Goal: Transaction & Acquisition: Obtain resource

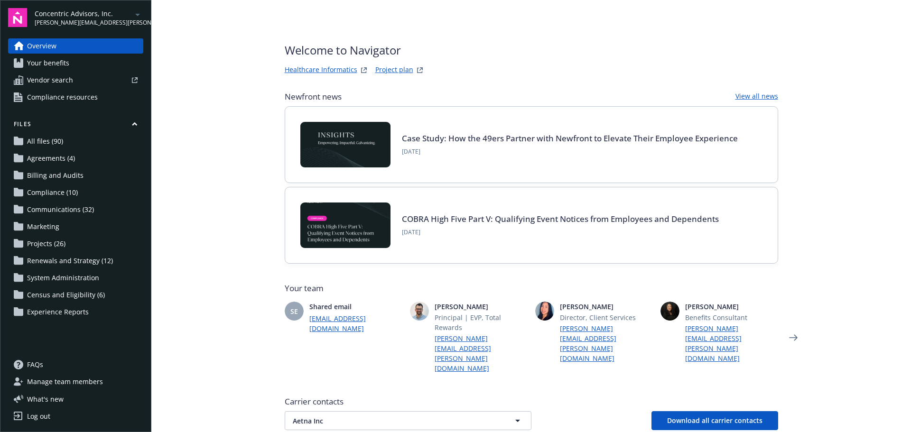
click at [85, 17] on span "Concentric Advisors, Inc." at bounding box center [83, 14] width 97 height 10
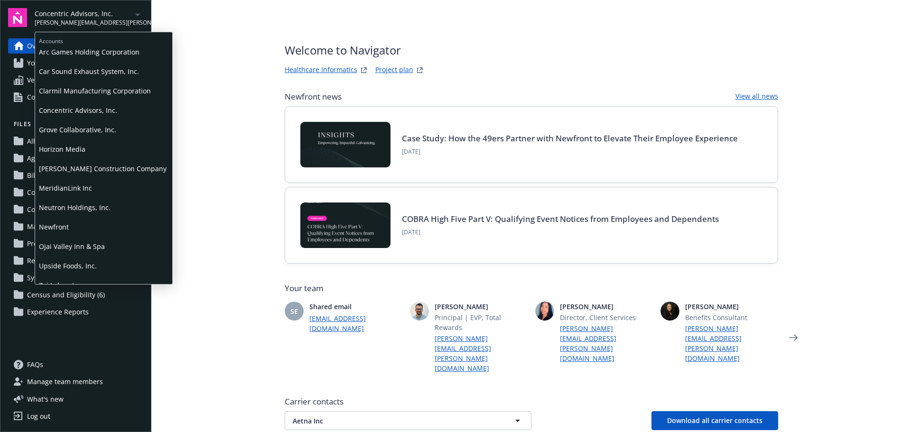
scroll to position [35, 0]
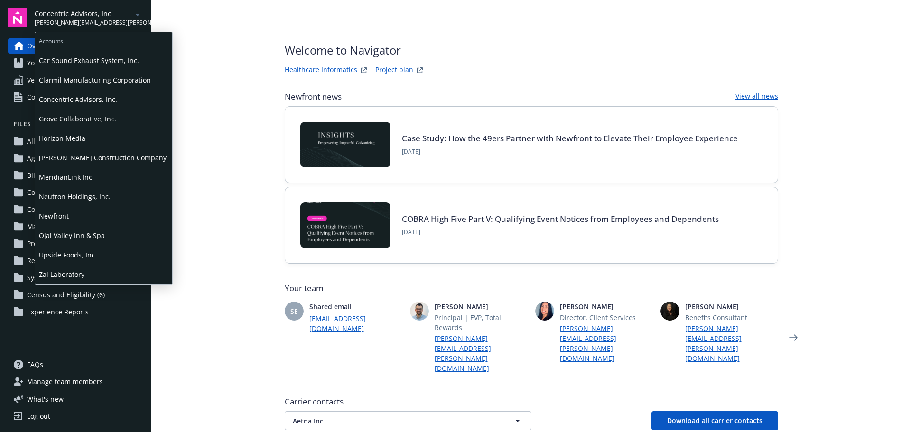
click at [65, 231] on span "Ojai Valley Inn & Spa" at bounding box center [104, 235] width 130 height 19
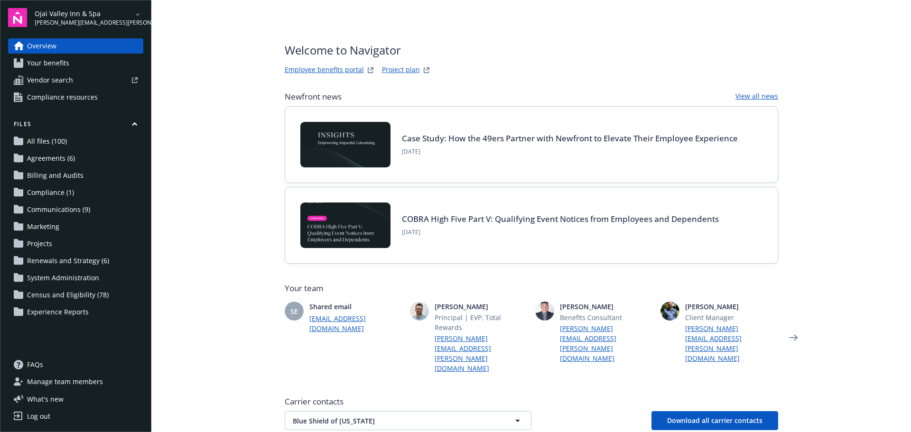
click at [70, 137] on link "All files (100)" at bounding box center [75, 141] width 135 height 15
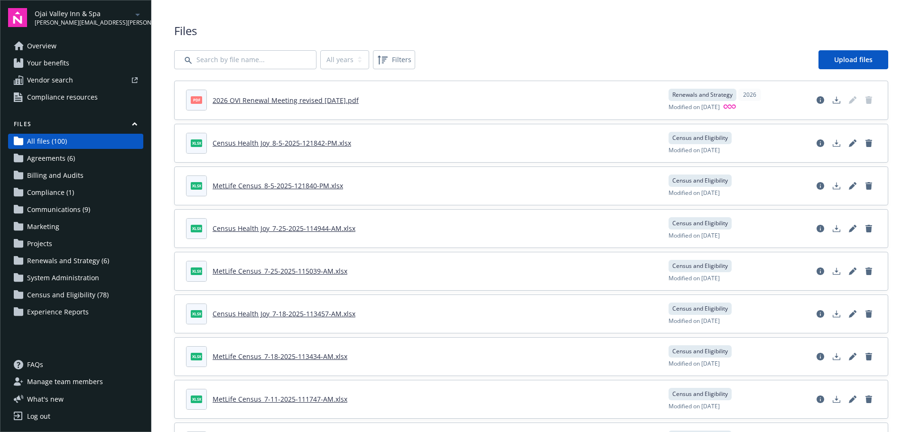
click at [39, 293] on span "Census and Eligibility (78)" at bounding box center [68, 295] width 82 height 15
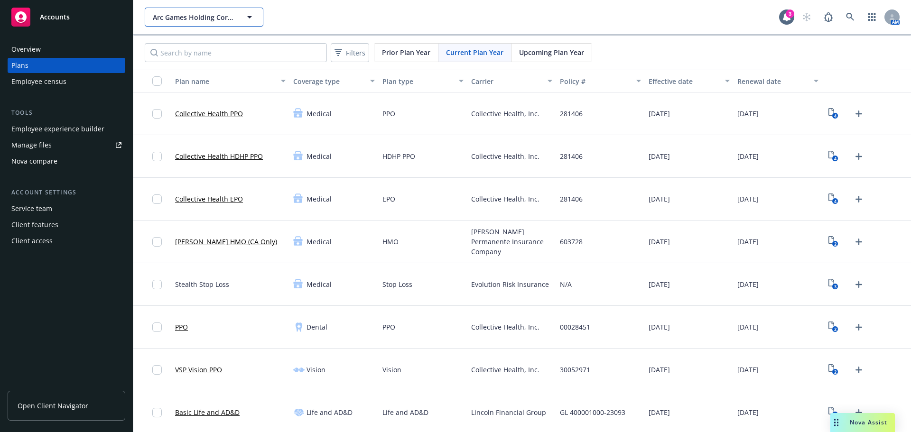
click at [170, 12] on span "Arc Games Holding Corporation" at bounding box center [194, 17] width 82 height 10
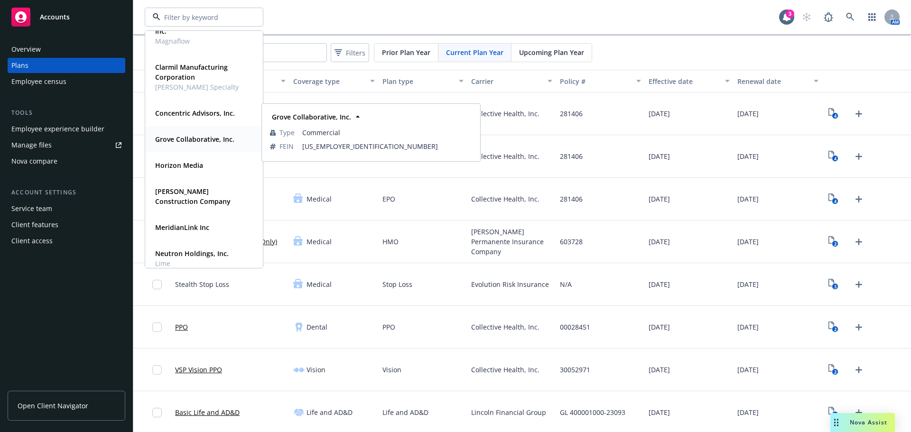
scroll to position [182, 0]
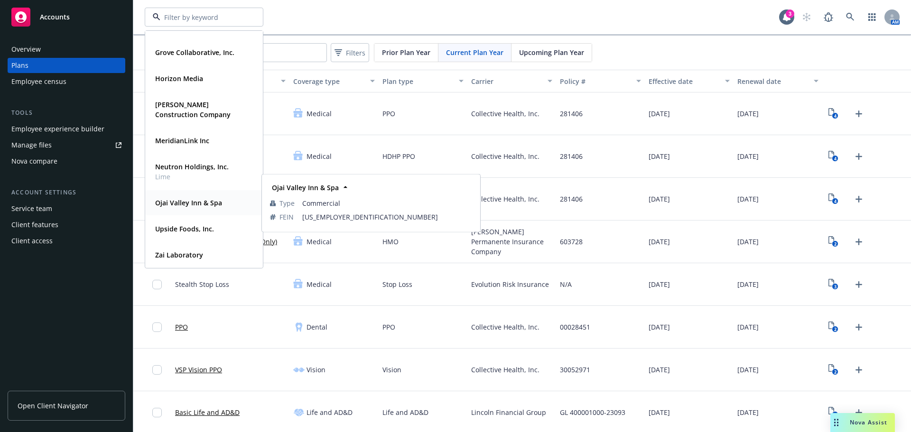
click at [203, 211] on div "Ojai Valley Inn & Spa Type Commercial FEIN 37-1472460" at bounding box center [204, 202] width 117 height 25
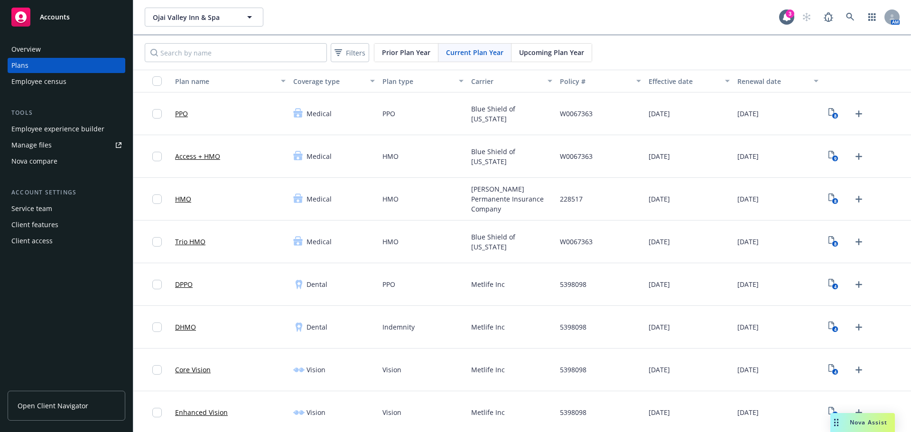
click at [41, 146] on div "Manage files" at bounding box center [31, 145] width 40 height 15
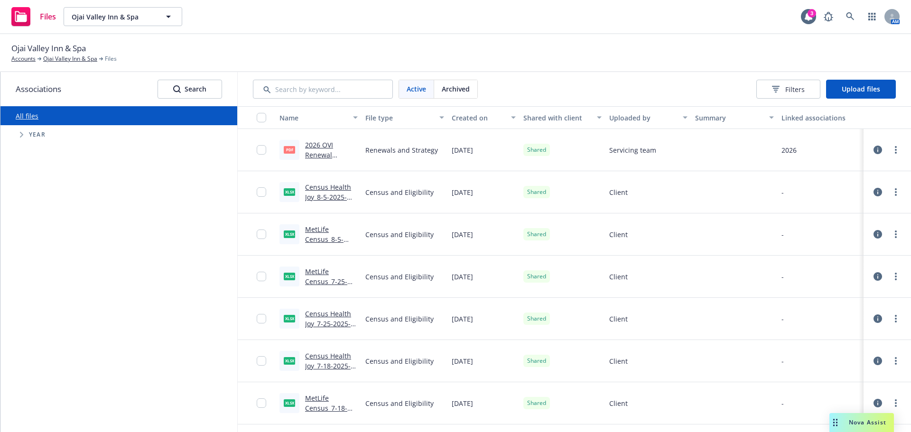
click at [21, 137] on icon "Tree Example" at bounding box center [22, 135] width 4 height 6
click at [53, 57] on link "Ojai Valley Inn & Spa" at bounding box center [70, 59] width 54 height 9
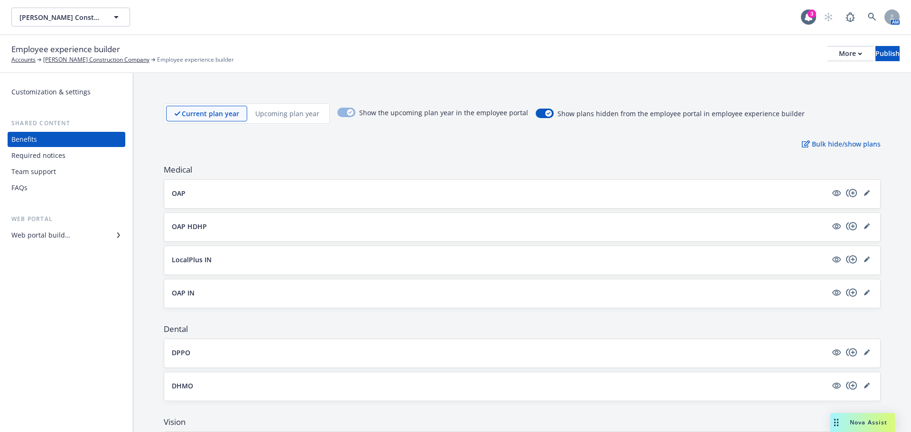
scroll to position [474, 0]
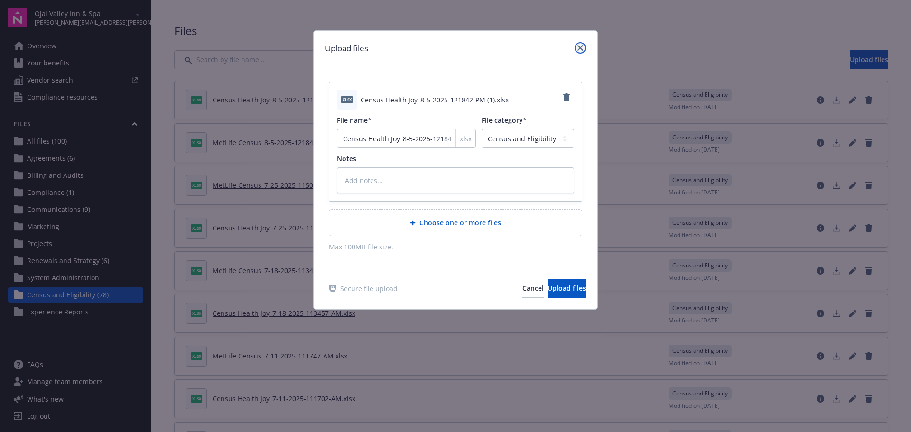
click at [576, 43] on link "close" at bounding box center [580, 47] width 11 height 11
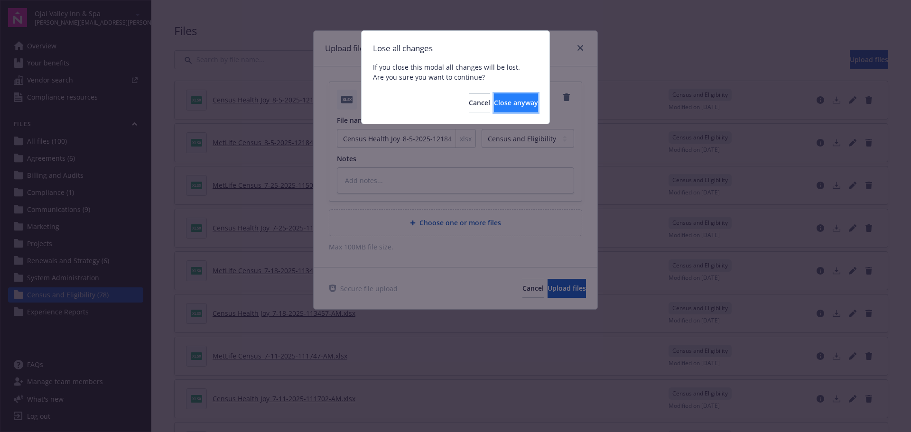
click at [494, 100] on button "Close anyway" at bounding box center [516, 102] width 44 height 19
type textarea "x"
